Goal: Task Accomplishment & Management: Use online tool/utility

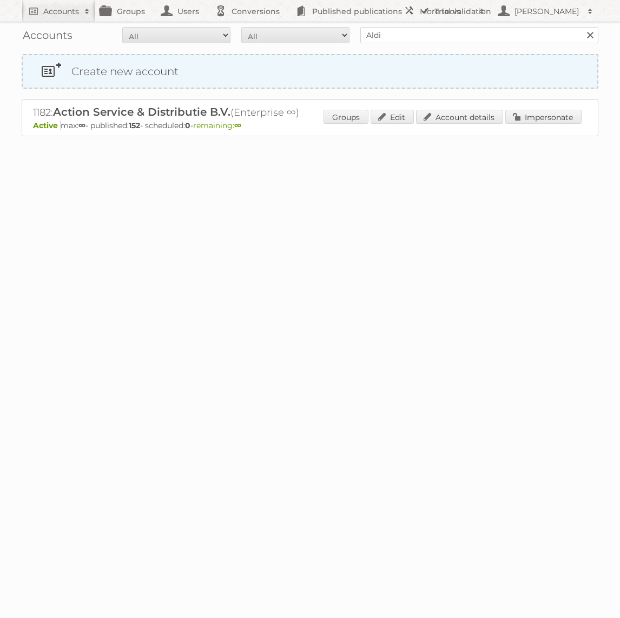
type input "Aldi Süd"
click at [581, 27] on input "Search" at bounding box center [589, 35] width 16 height 16
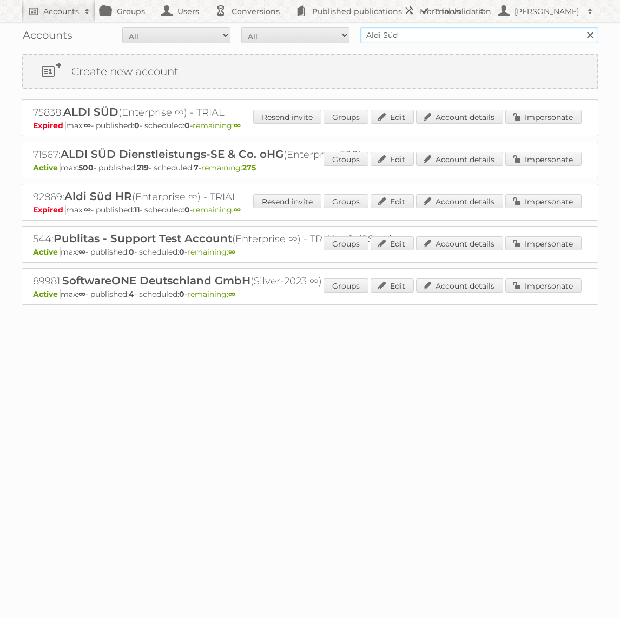
click at [463, 41] on input "Aldi Süd" at bounding box center [479, 35] width 238 height 16
click at [530, 165] on div "Groups Edit Account details Impersonate" at bounding box center [452, 160] width 258 height 16
click at [530, 161] on link "Impersonate" at bounding box center [543, 159] width 76 height 14
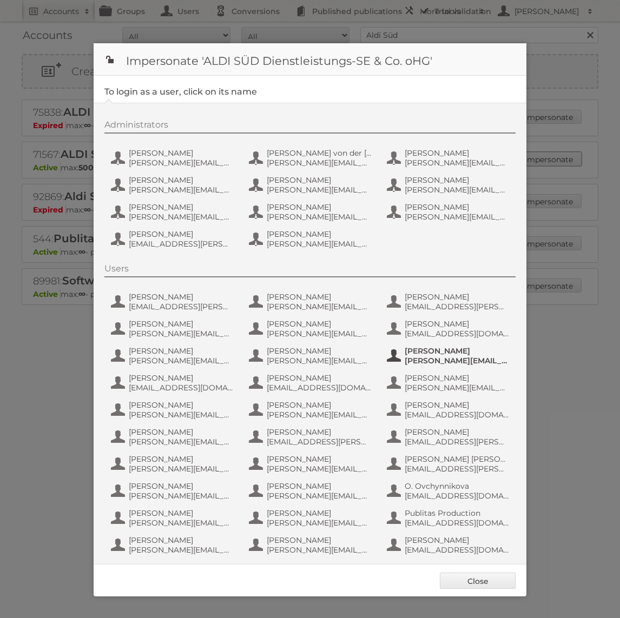
scroll to position [58, 0]
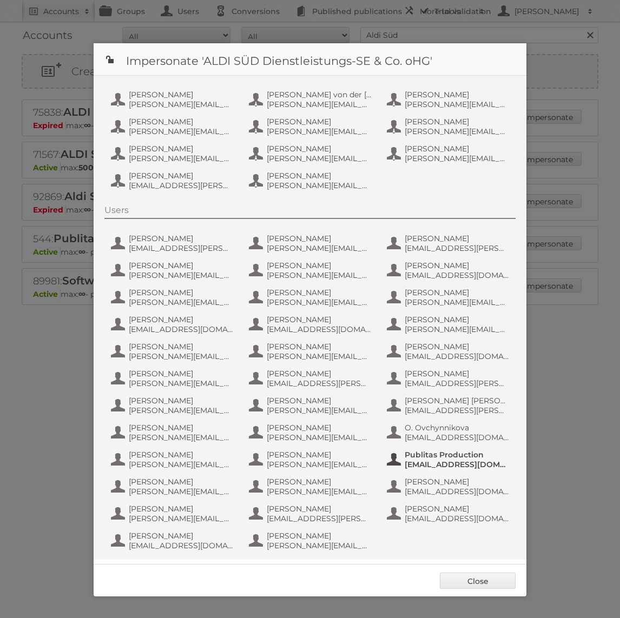
click at [438, 457] on span "Publitas Production" at bounding box center [456, 455] width 105 height 10
